Goal: Information Seeking & Learning: Learn about a topic

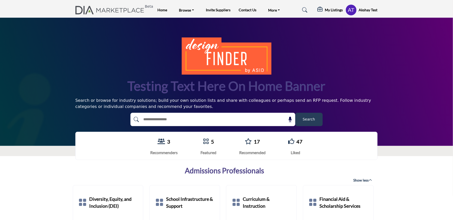
drag, startPoint x: 30, startPoint y: 129, endPoint x: 34, endPoint y: 129, distance: 3.7
click at [30, 129] on div "3 Recommenders 5 Featured 17 47" at bounding box center [226, 146] width 453 height 38
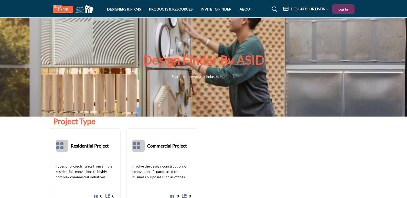
drag, startPoint x: 261, startPoint y: 67, endPoint x: 305, endPoint y: 105, distance: 58.3
click at [305, 105] on div "Design Finder by ASID Search or browse for industry suppliers." at bounding box center [203, 67] width 407 height 99
click at [191, 79] on span "Search or browse for industry suppliers." at bounding box center [204, 76] width 64 height 4
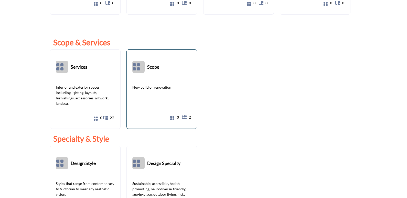
scroll to position [154, 0]
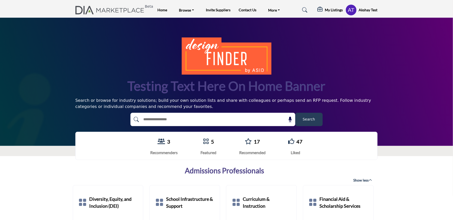
click at [313, 119] on span "Search" at bounding box center [309, 119] width 12 height 5
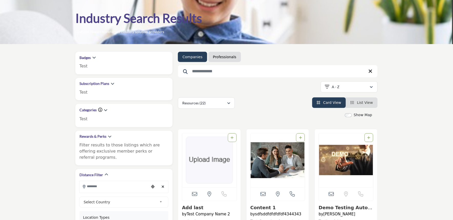
scroll to position [28, 0]
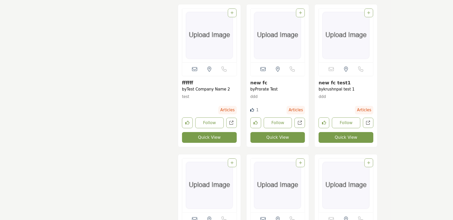
scroll to position [512, 0]
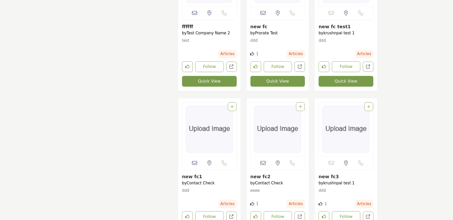
click at [121, 81] on div "Badges Test test1 test1 1 Test new 2 Test 2 description 1" at bounding box center [124, 150] width 102 height 1160
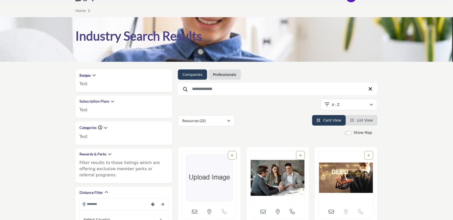
scroll to position [0, 0]
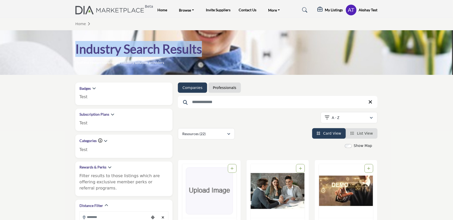
drag, startPoint x: 214, startPoint y: 50, endPoint x: 72, endPoint y: 45, distance: 141.5
click at [73, 45] on div "Industry Search Results Find and research preferred industry solution providers" at bounding box center [226, 53] width 307 height 24
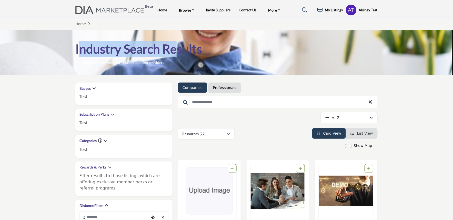
drag, startPoint x: 179, startPoint y: 59, endPoint x: 266, endPoint y: 122, distance: 108.1
click at [76, 45] on div "Industry Search Results Find and research preferred industry solution providers" at bounding box center [226, 53] width 302 height 24
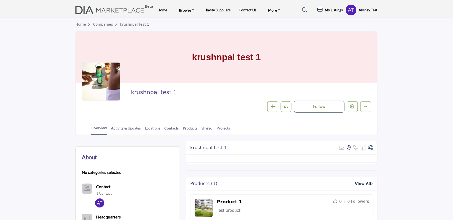
click at [160, 81] on div "krushnpal test 1" at bounding box center [227, 57] width 302 height 51
click at [25, 97] on section "Home Companies krushnpal test 1 krushnpal test 1 krushnpal test 1 Follow Follow…" at bounding box center [226, 76] width 453 height 117
click at [42, 121] on section "Home Companies krushnpal test 1 krushnpal test 1 krushnpal test 1 Follow Follow…" at bounding box center [226, 76] width 453 height 117
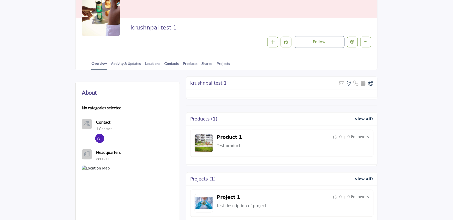
scroll to position [15, 0]
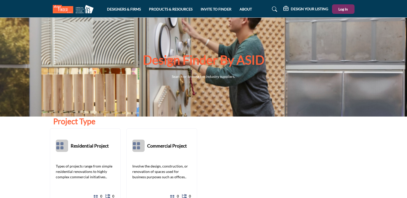
click at [202, 135] on div "Residential Project" at bounding box center [201, 169] width 302 height 82
drag, startPoint x: 260, startPoint y: 69, endPoint x: 122, endPoint y: 59, distance: 138.4
click at [122, 59] on div "Design Finder by ASID Search or browse for industry suppliers." at bounding box center [204, 67] width 302 height 30
click at [105, 72] on div "Design Finder by ASID Search or browse for industry suppliers." at bounding box center [204, 67] width 302 height 30
drag, startPoint x: 143, startPoint y: 60, endPoint x: 246, endPoint y: 89, distance: 106.7
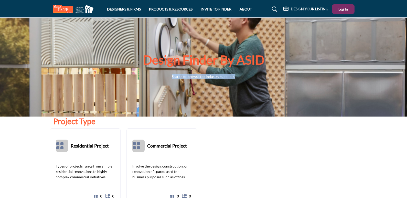
click at [246, 89] on div "Design Finder by ASID Search or browse for industry suppliers." at bounding box center [203, 67] width 407 height 99
click at [226, 139] on div "Residential Project" at bounding box center [201, 169] width 302 height 82
drag, startPoint x: 168, startPoint y: 60, endPoint x: 273, endPoint y: 101, distance: 112.7
click at [263, 91] on div "Design Finder by ASID Search or browse for industry suppliers." at bounding box center [203, 67] width 407 height 99
click at [271, 123] on div "Project Type" at bounding box center [202, 121] width 299 height 9
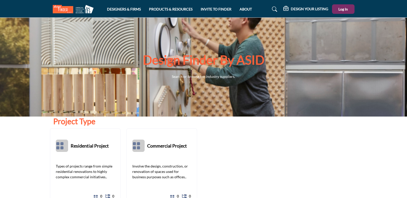
click at [258, 132] on div "Residential Project" at bounding box center [201, 169] width 302 height 82
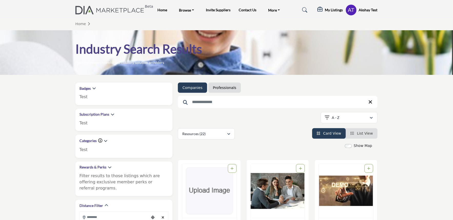
click at [266, 92] on ul "Companies Professionals" at bounding box center [278, 87] width 200 height 10
click at [189, 148] on div "Show Map" at bounding box center [275, 146] width 200 height 6
click at [259, 91] on ul "Companies Professionals" at bounding box center [278, 87] width 200 height 10
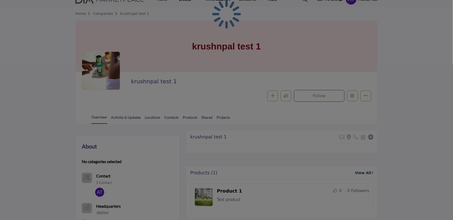
scroll to position [12, 0]
